Goal: Task Accomplishment & Management: Use online tool/utility

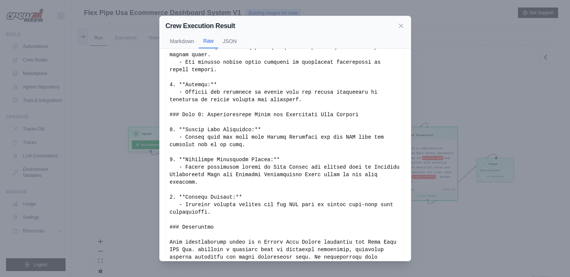
scroll to position [955, 0]
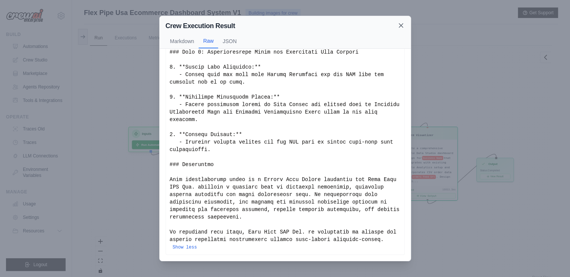
click at [402, 27] on icon at bounding box center [401, 26] width 4 height 4
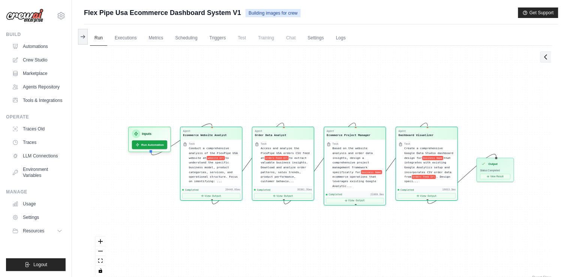
click at [547, 57] on icon at bounding box center [545, 56] width 7 height 7
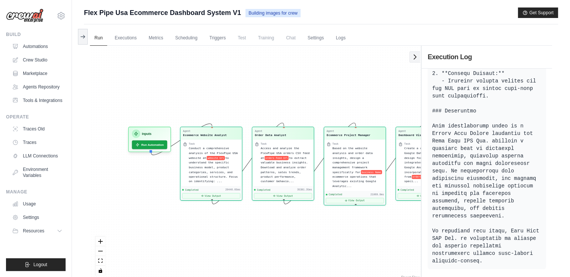
scroll to position [1830, 0]
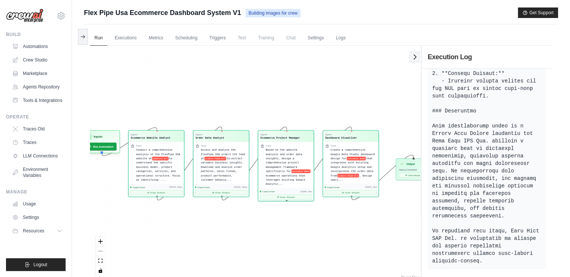
click at [415, 61] on button at bounding box center [414, 56] width 11 height 11
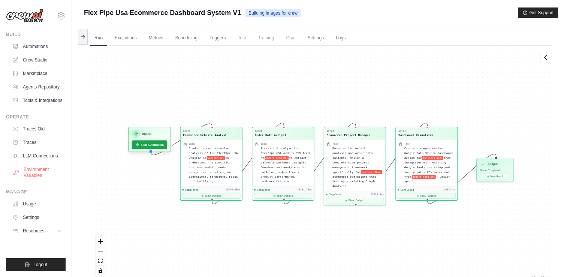
click at [31, 174] on link "Environment Variables" at bounding box center [38, 172] width 57 height 18
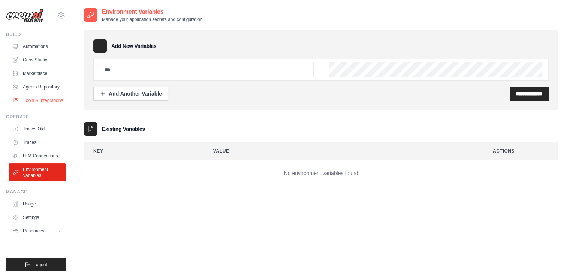
click at [40, 100] on link "Tools & Integrations" at bounding box center [38, 100] width 57 height 12
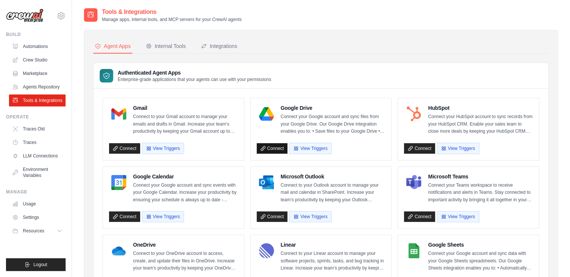
click at [270, 147] on link "Connect" at bounding box center [272, 148] width 31 height 10
click at [171, 46] on div "Internal Tools" at bounding box center [166, 45] width 40 height 7
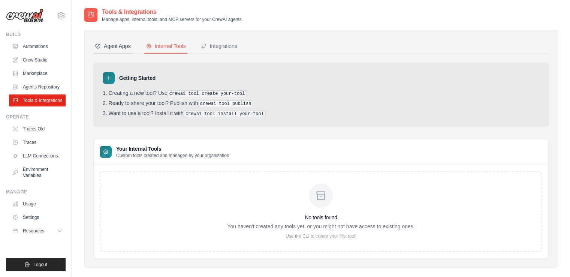
click at [117, 45] on div "Agent Apps" at bounding box center [113, 45] width 36 height 7
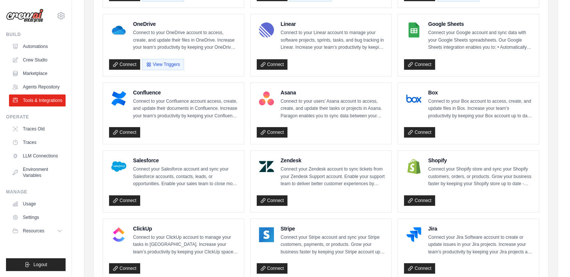
scroll to position [308, 0]
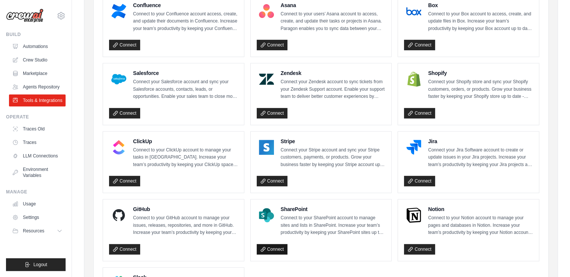
click at [266, 248] on link "Connect" at bounding box center [272, 249] width 31 height 10
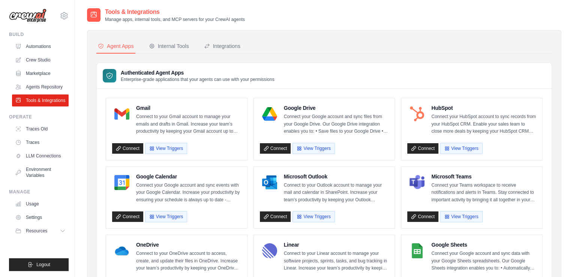
scroll to position [87, 0]
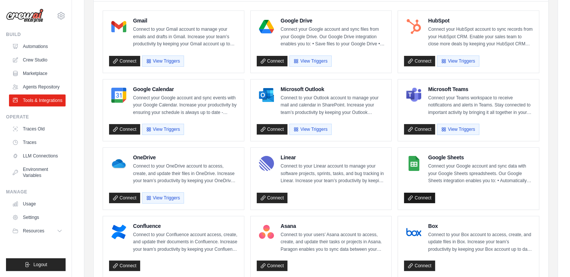
click at [422, 195] on link "Connect" at bounding box center [419, 198] width 31 height 10
